Goal: Task Accomplishment & Management: Manage account settings

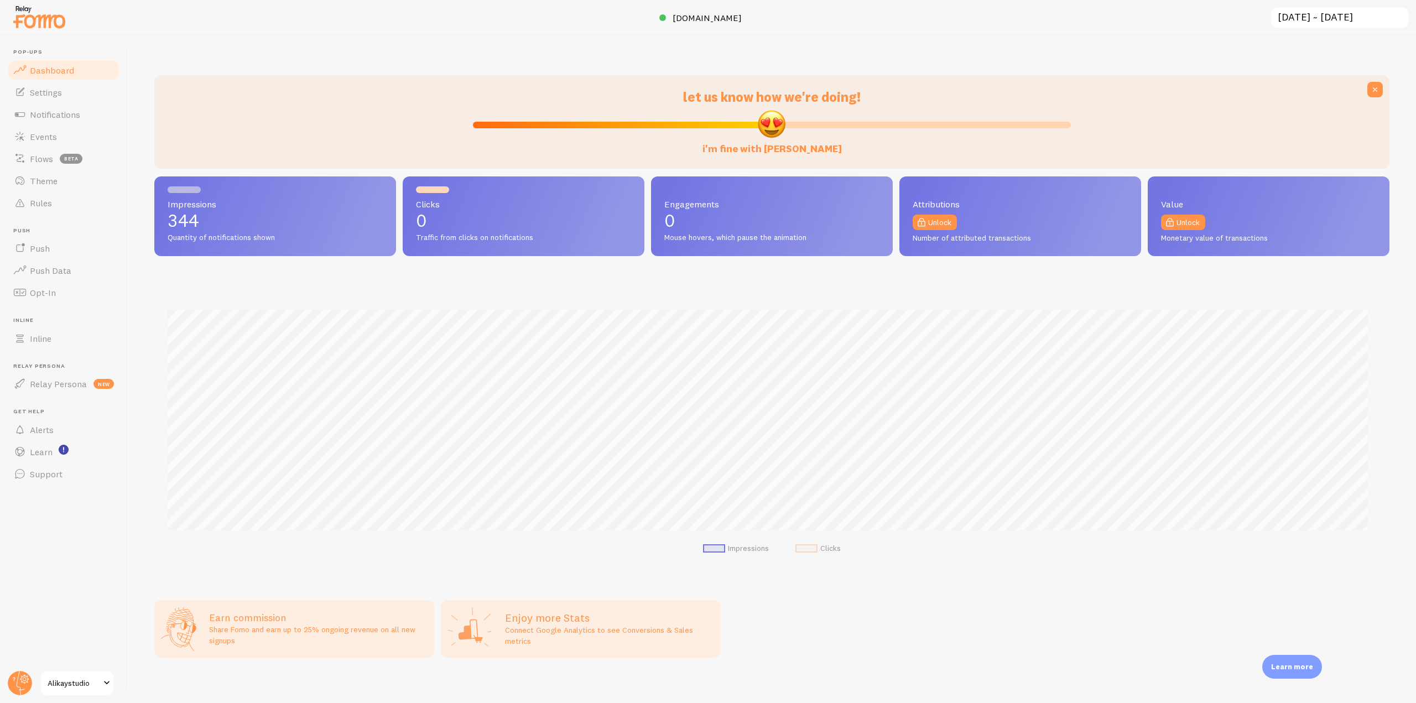
scroll to position [552639, 551704]
click at [87, 119] on link "Notifications" at bounding box center [64, 114] width 114 height 22
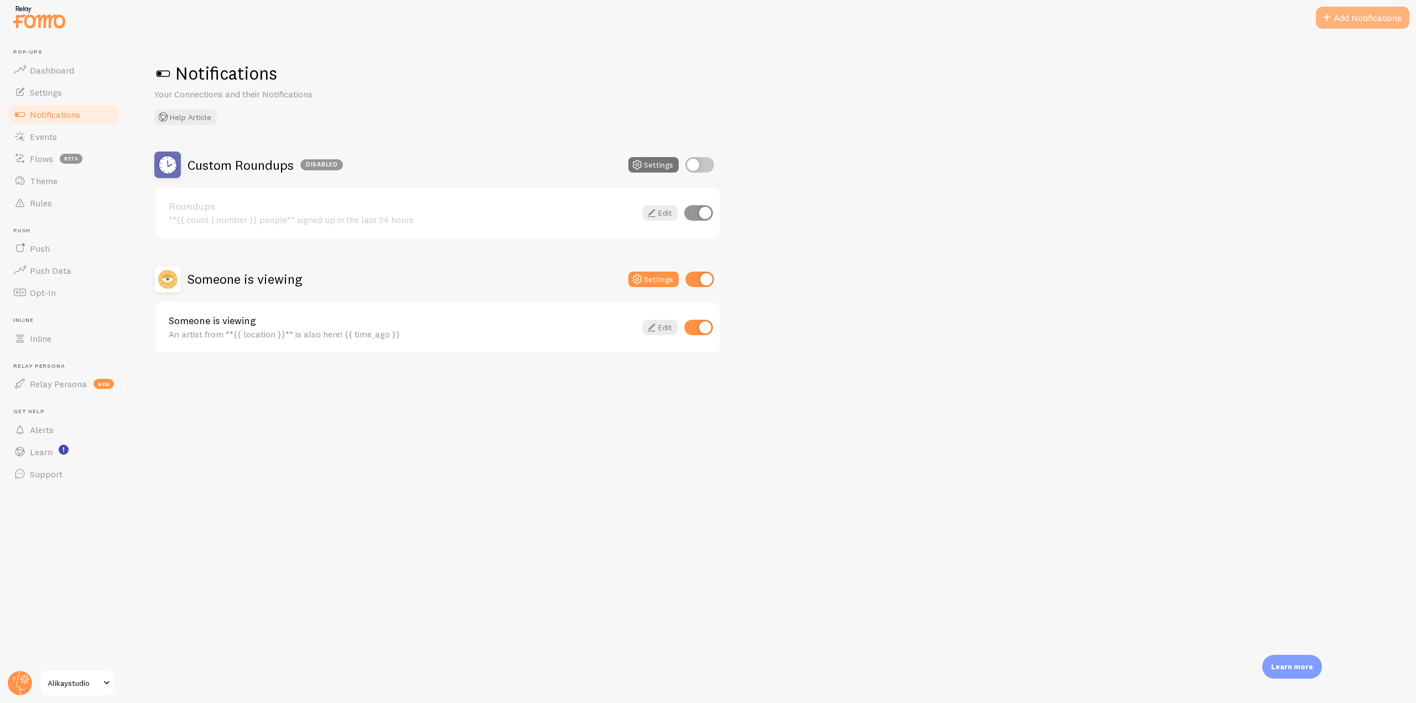
click at [1352, 14] on button "Add Notifications" at bounding box center [1361, 18] width 93 height 22
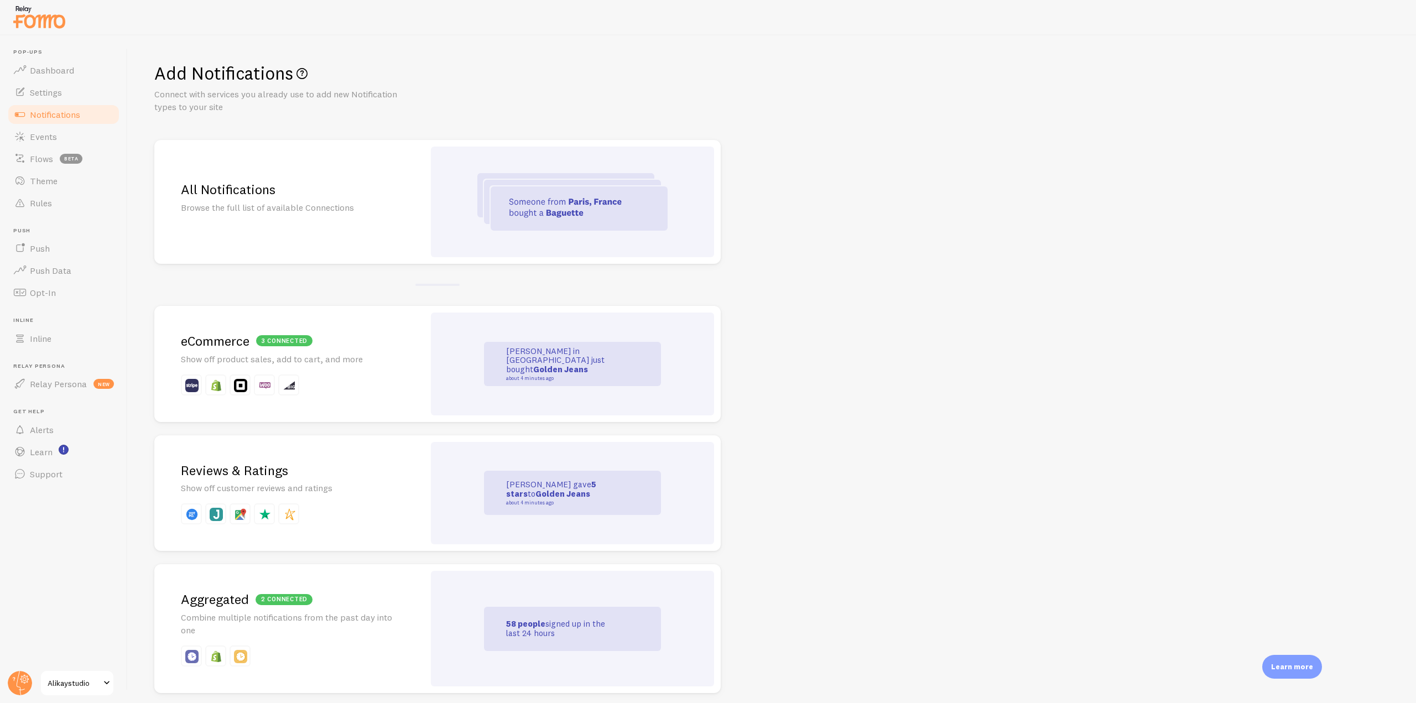
click at [361, 332] on h2 "3 connected eCommerce" at bounding box center [289, 340] width 217 height 17
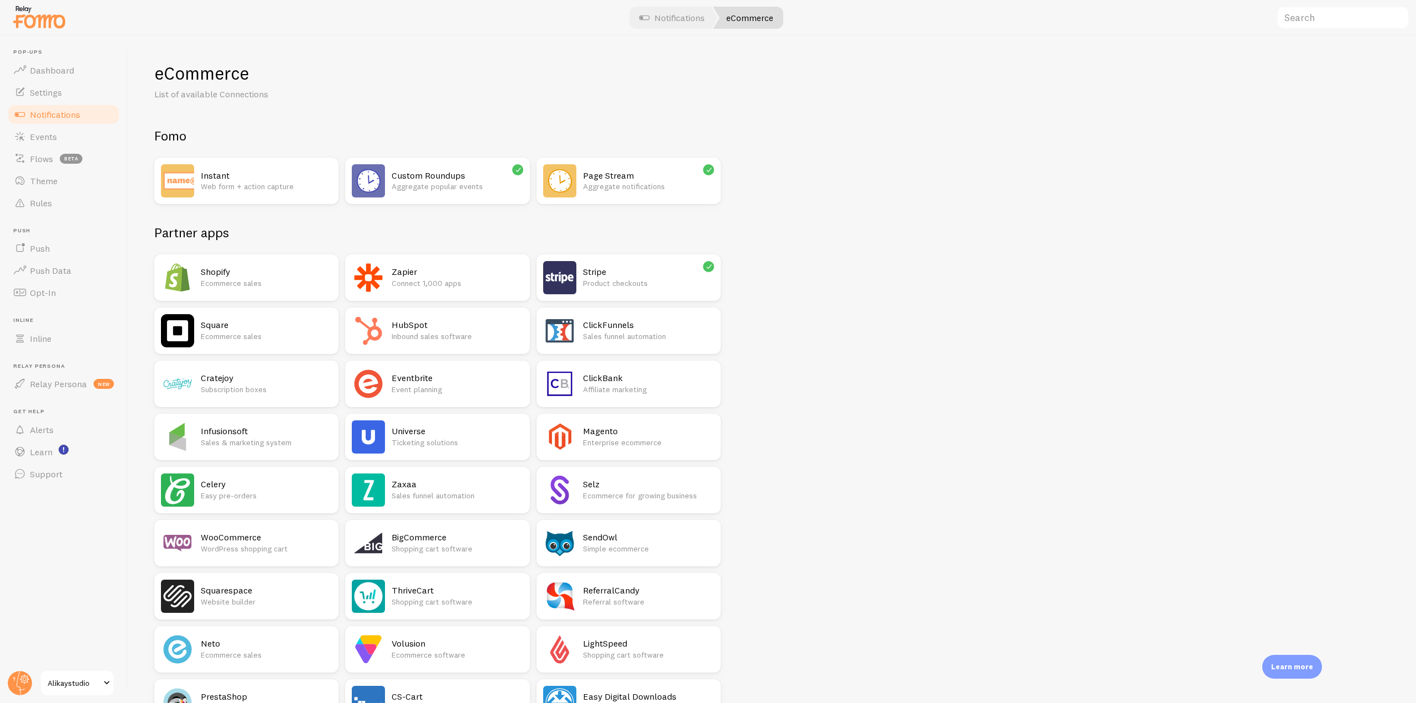
click at [602, 263] on div "Stripe Product checkouts" at bounding box center [648, 277] width 131 height 33
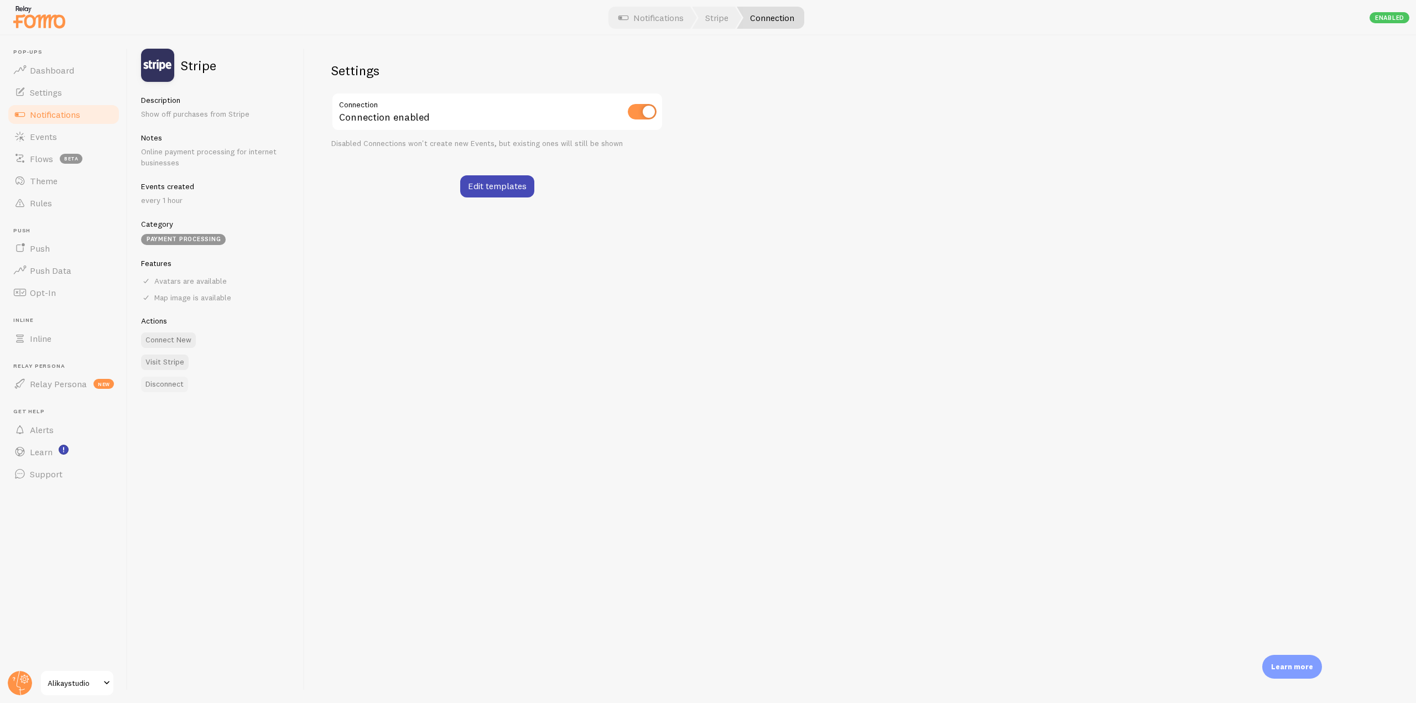
click at [180, 387] on button "Disconnect" at bounding box center [164, 384] width 47 height 15
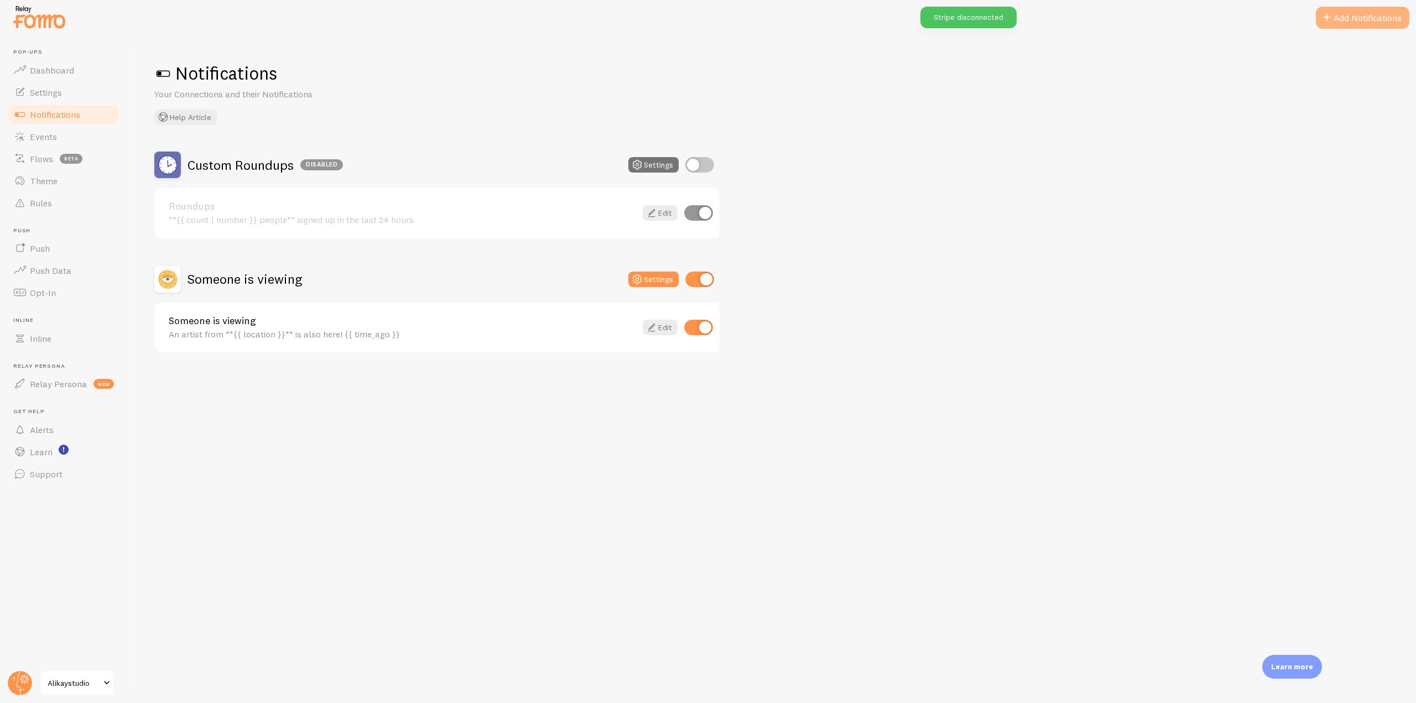
click at [1351, 24] on button "Add Notifications" at bounding box center [1361, 18] width 93 height 22
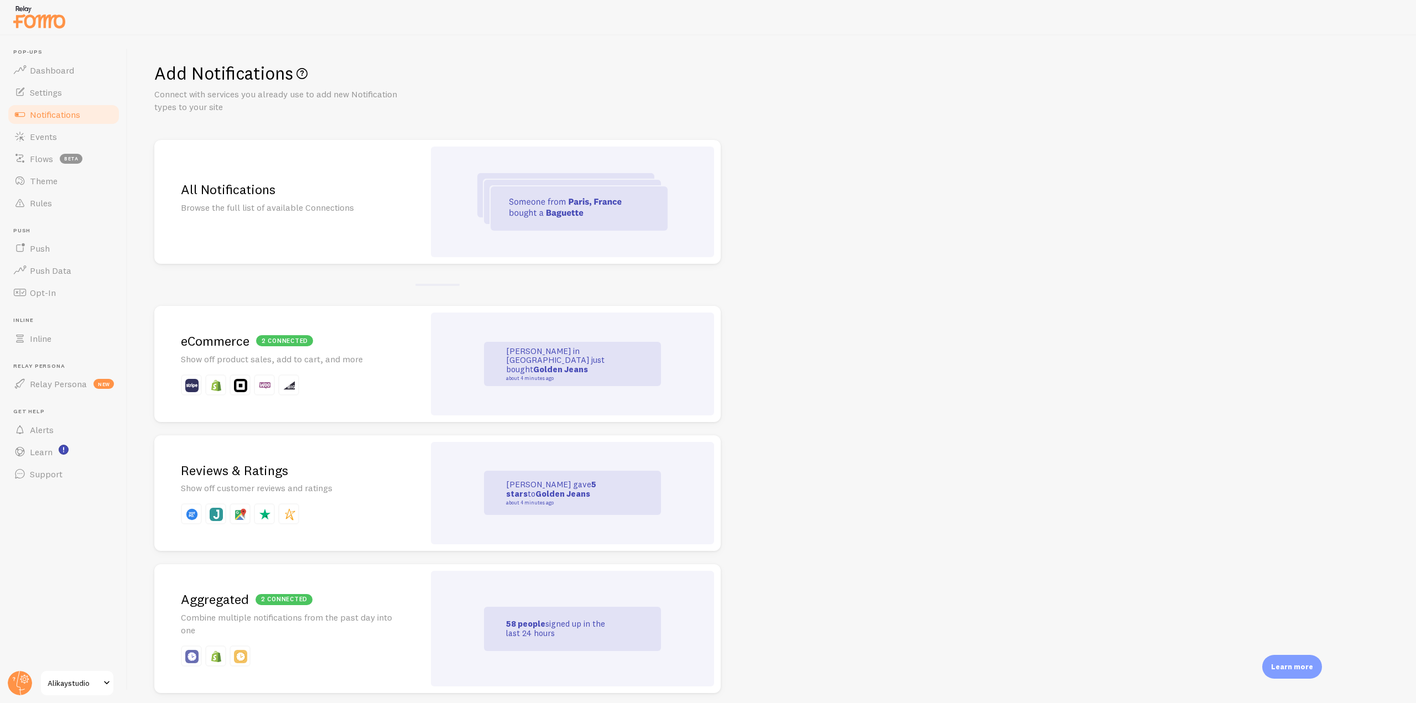
click at [35, 22] on img at bounding box center [39, 17] width 55 height 28
